Goal: Information Seeking & Learning: Understand process/instructions

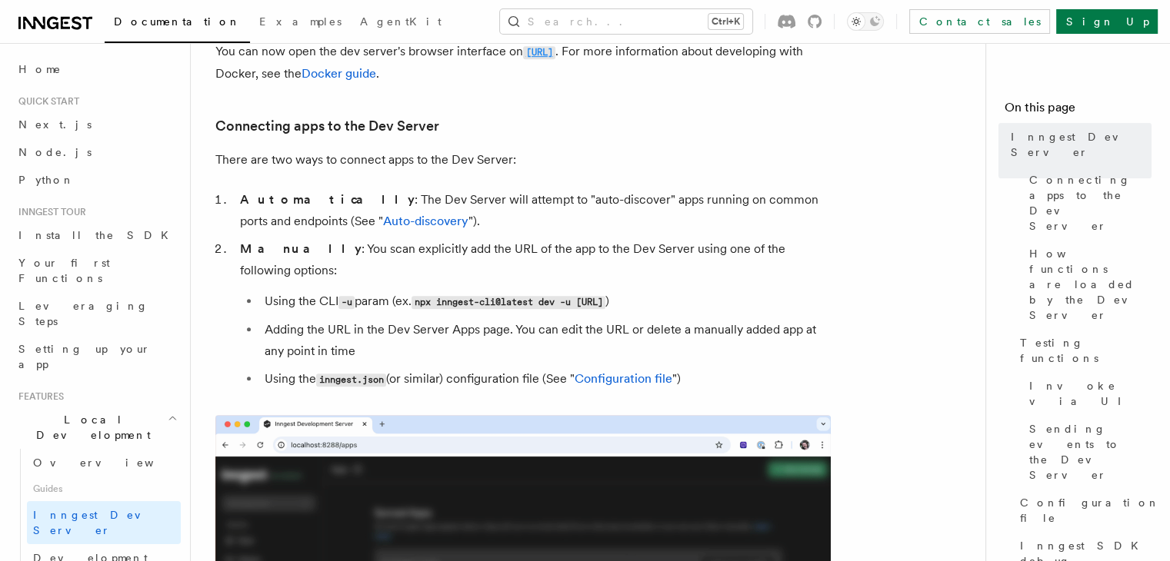
scroll to position [874, 0]
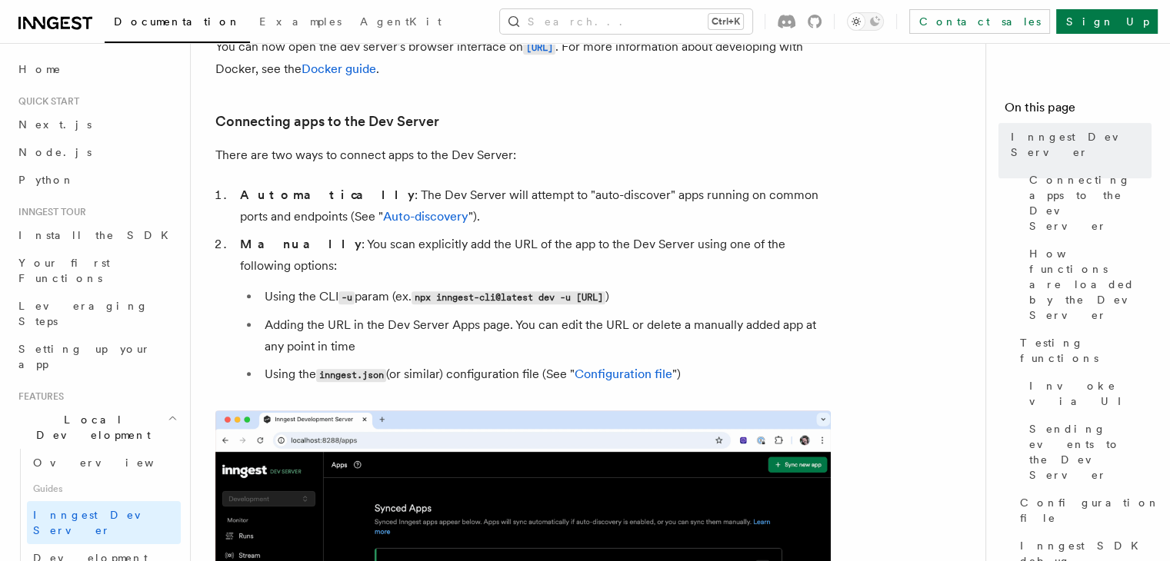
drag, startPoint x: 425, startPoint y: 275, endPoint x: 774, endPoint y: 278, distance: 349.1
click at [774, 286] on li "Using the CLI -u param (ex. npx inngest-cli@latest dev -u [URL] )" at bounding box center [545, 297] width 571 height 22
copy code "npx inngest-cli@latest dev -u [URL]"
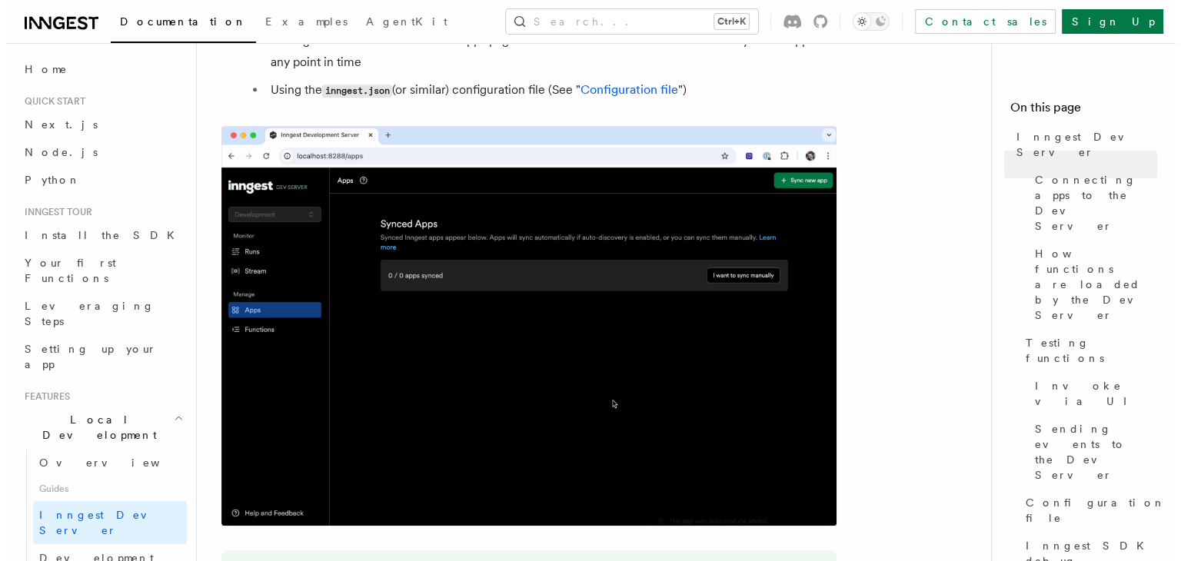
scroll to position [1157, 0]
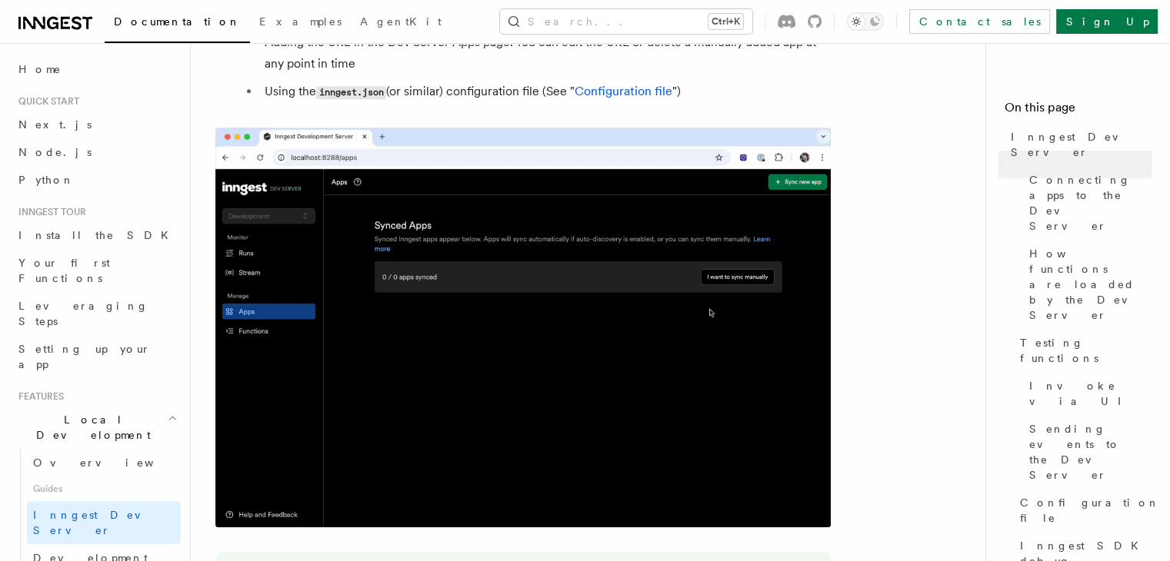
click at [565, 353] on img at bounding box center [522, 328] width 615 height 400
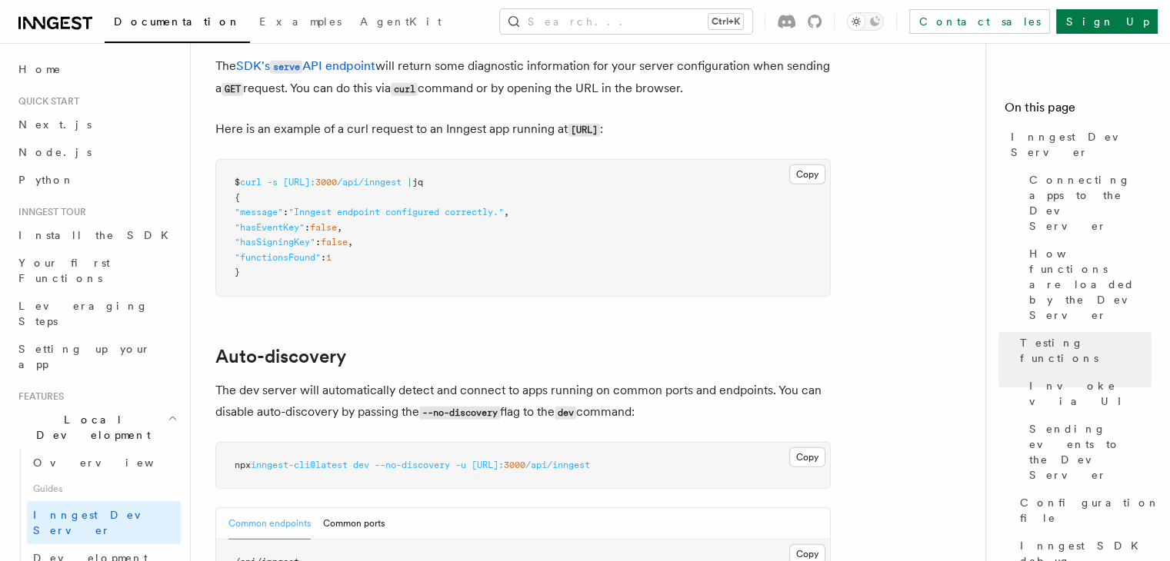
scroll to position [4543, 0]
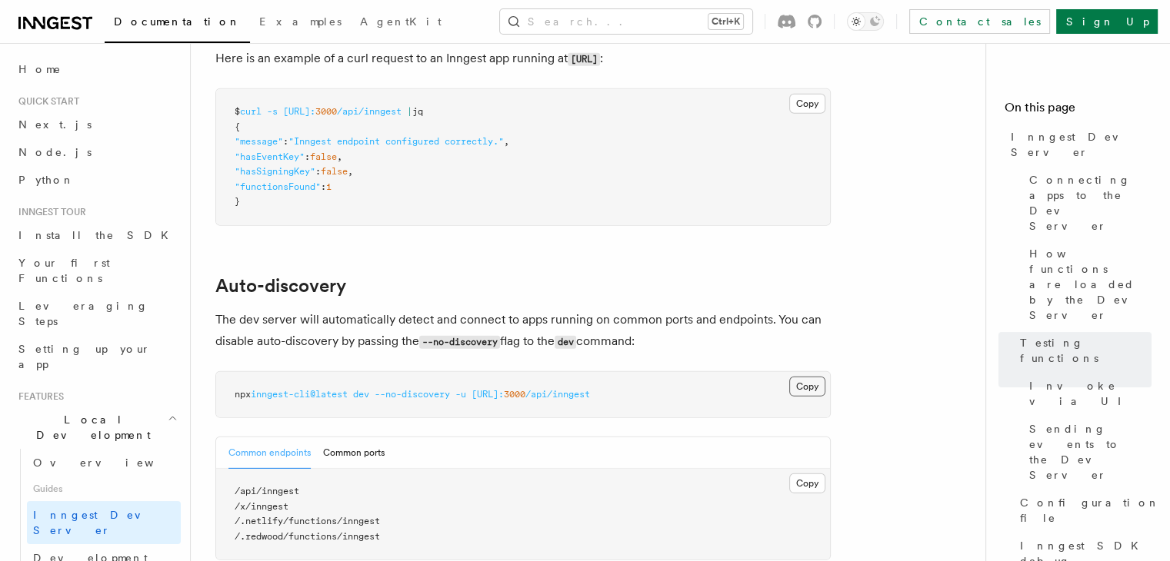
click at [799, 378] on button "Copy Copied" at bounding box center [807, 387] width 36 height 20
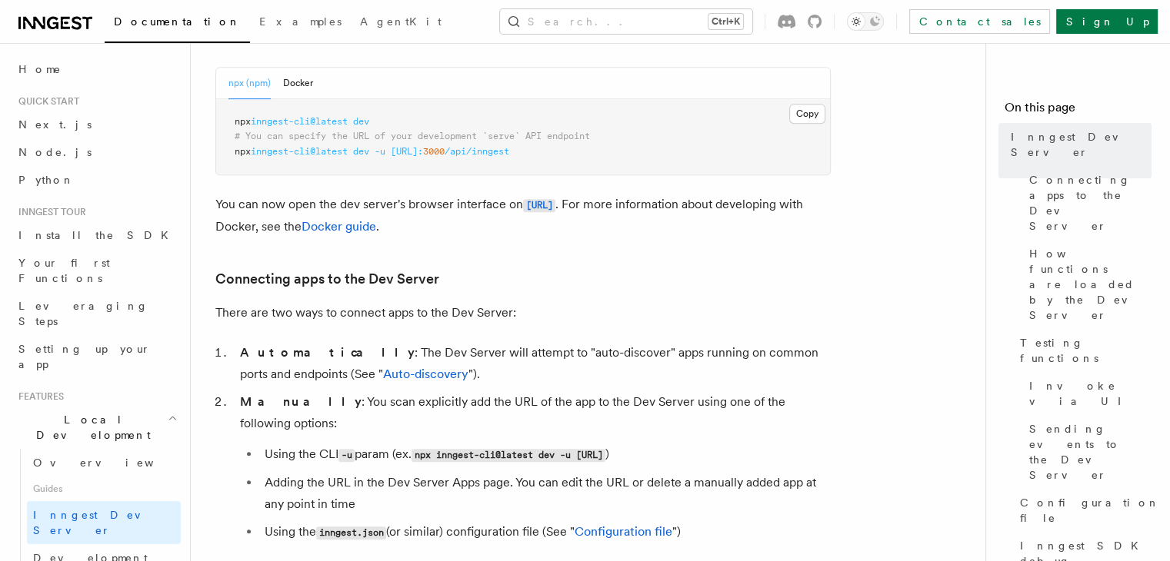
scroll to position [717, 0]
click at [555, 210] on code "[URL]" at bounding box center [539, 204] width 32 height 13
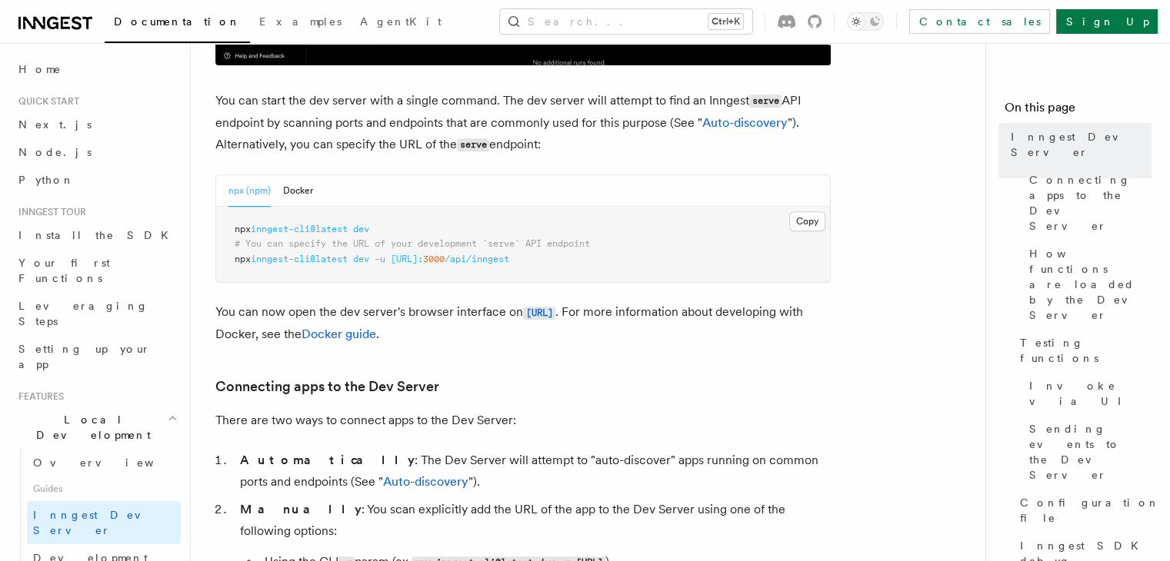
scroll to position [667, 0]
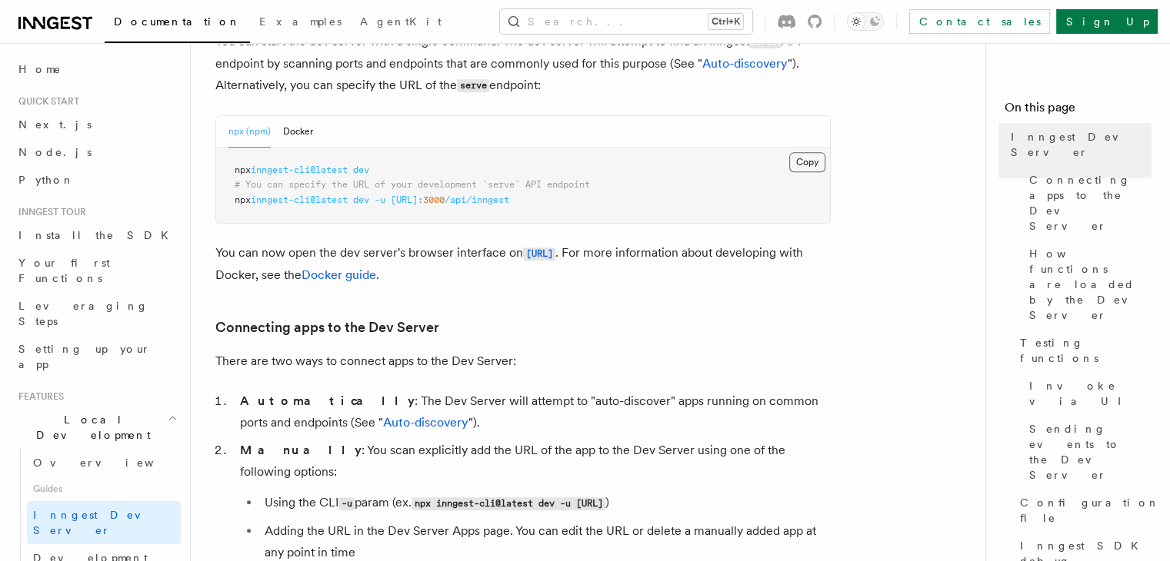
click at [805, 168] on button "Copy Copied" at bounding box center [807, 162] width 36 height 20
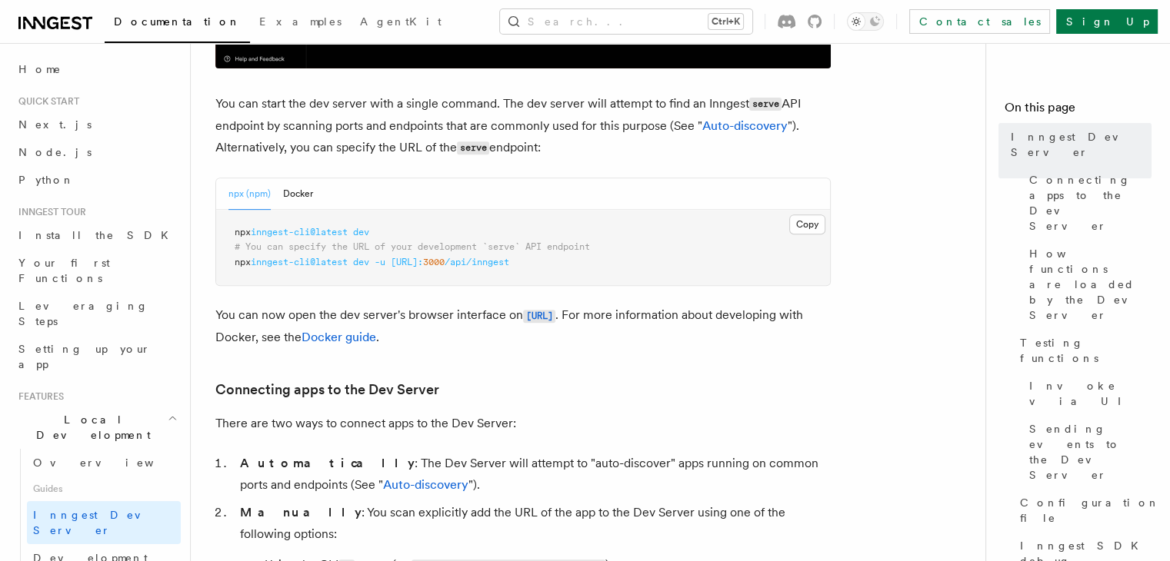
scroll to position [606, 0]
click at [298, 274] on pre "npx inngest-cli@latest dev # You can specify the URL of your development `serve…" at bounding box center [523, 247] width 614 height 76
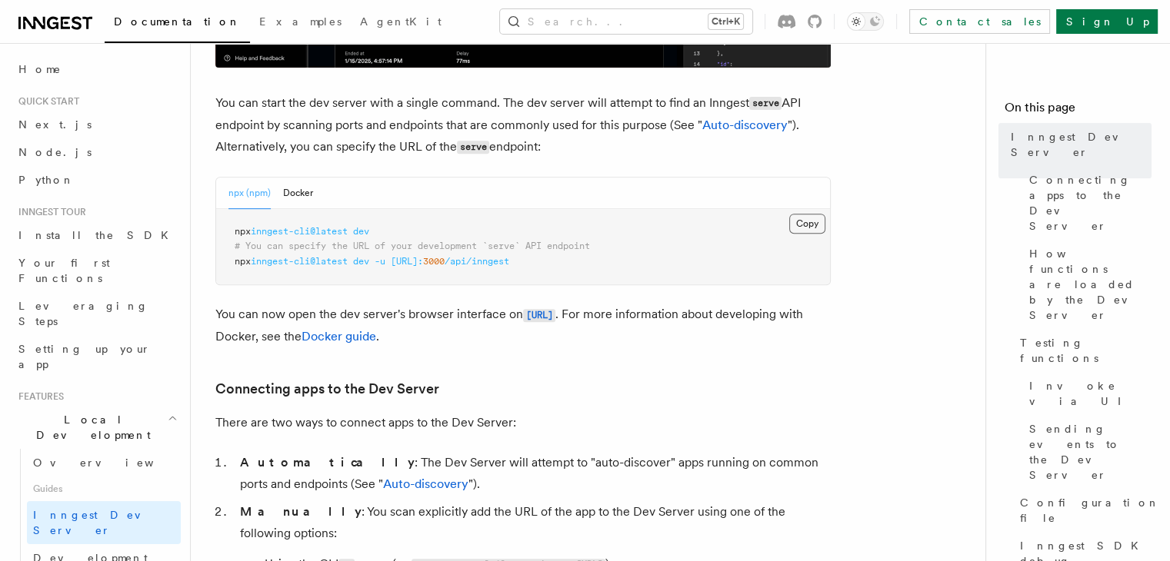
click at [805, 222] on button "Copy Copied" at bounding box center [807, 224] width 36 height 20
